Goal: Information Seeking & Learning: Learn about a topic

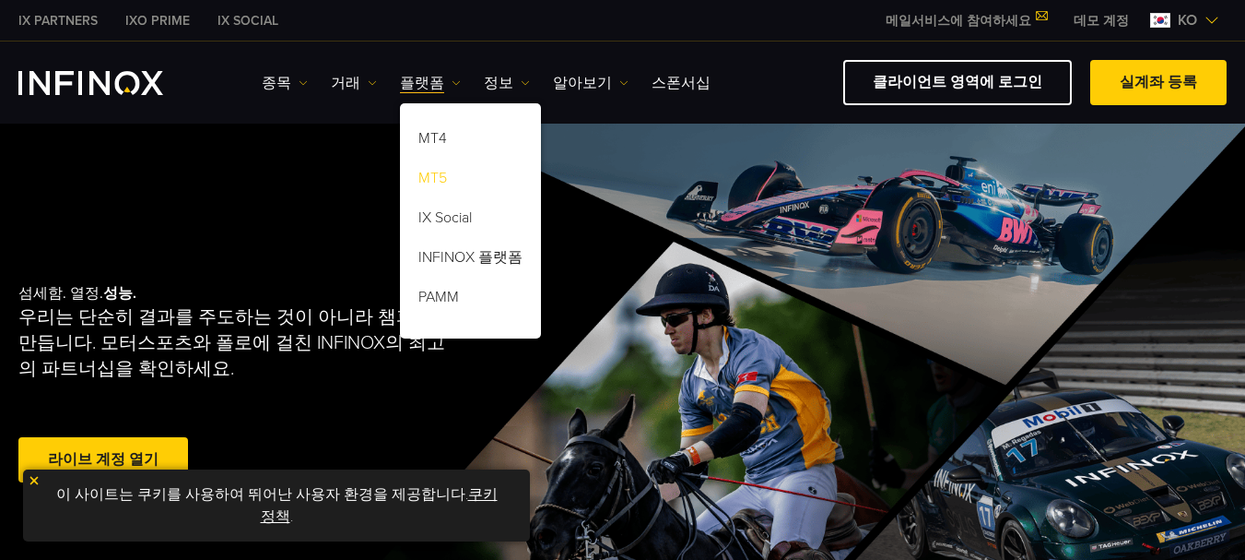
click at [451, 175] on link "MT5" at bounding box center [470, 181] width 141 height 40
